Goal: Check status: Check status

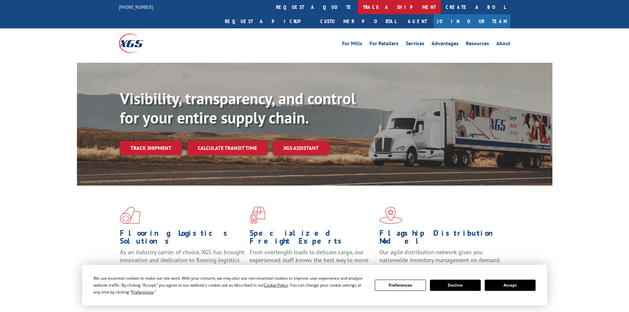
click at [358, 5] on link "track a shipment" at bounding box center [399, 7] width 83 height 14
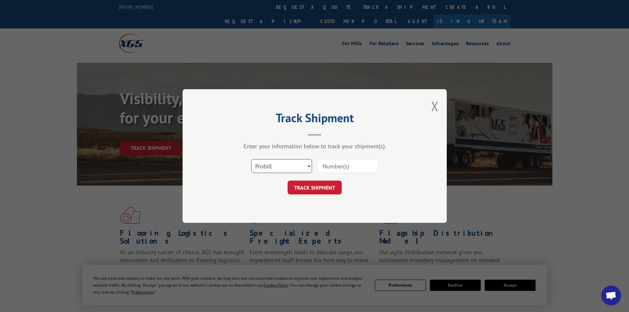
click at [308, 166] on select "Select category... Probill BOL PO" at bounding box center [281, 166] width 61 height 14
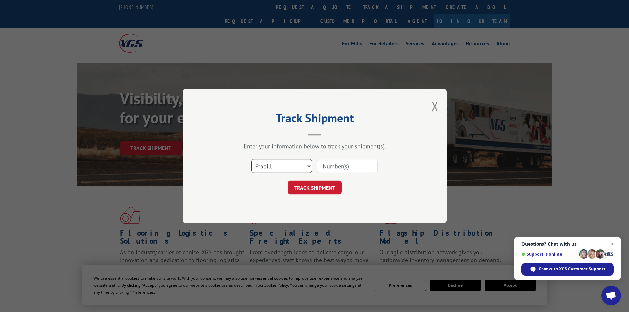
select select "bol"
click at [251, 159] on select "Select category... Probill BOL PO" at bounding box center [281, 166] width 61 height 14
click at [328, 168] on input at bounding box center [347, 166] width 61 height 14
type input "5184502"
click at [315, 187] on button "TRACK SHIPMENT" at bounding box center [314, 187] width 54 height 14
